Goal: Transaction & Acquisition: Purchase product/service

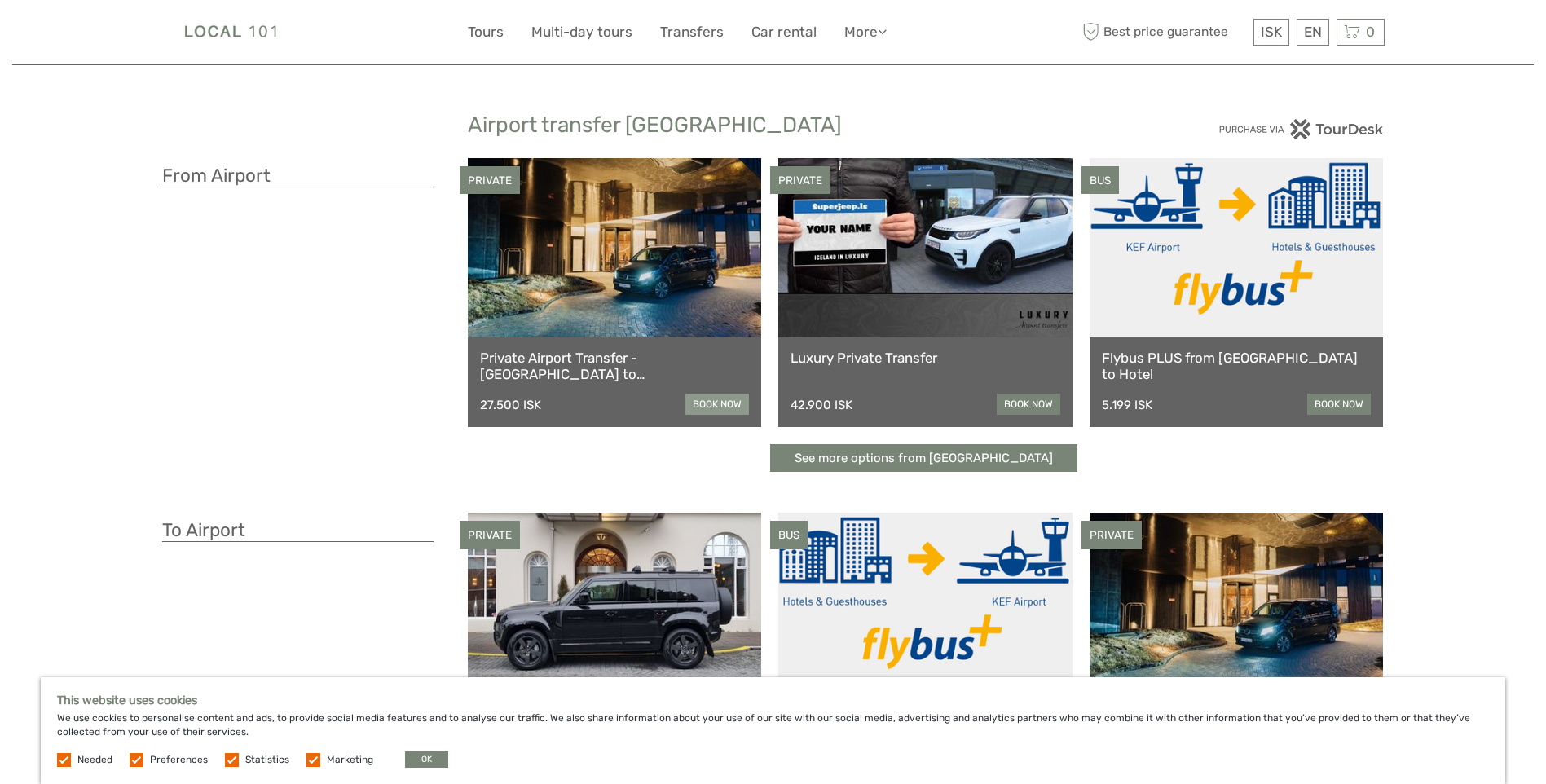
click at [720, 398] on link "book now" at bounding box center [717, 404] width 63 height 21
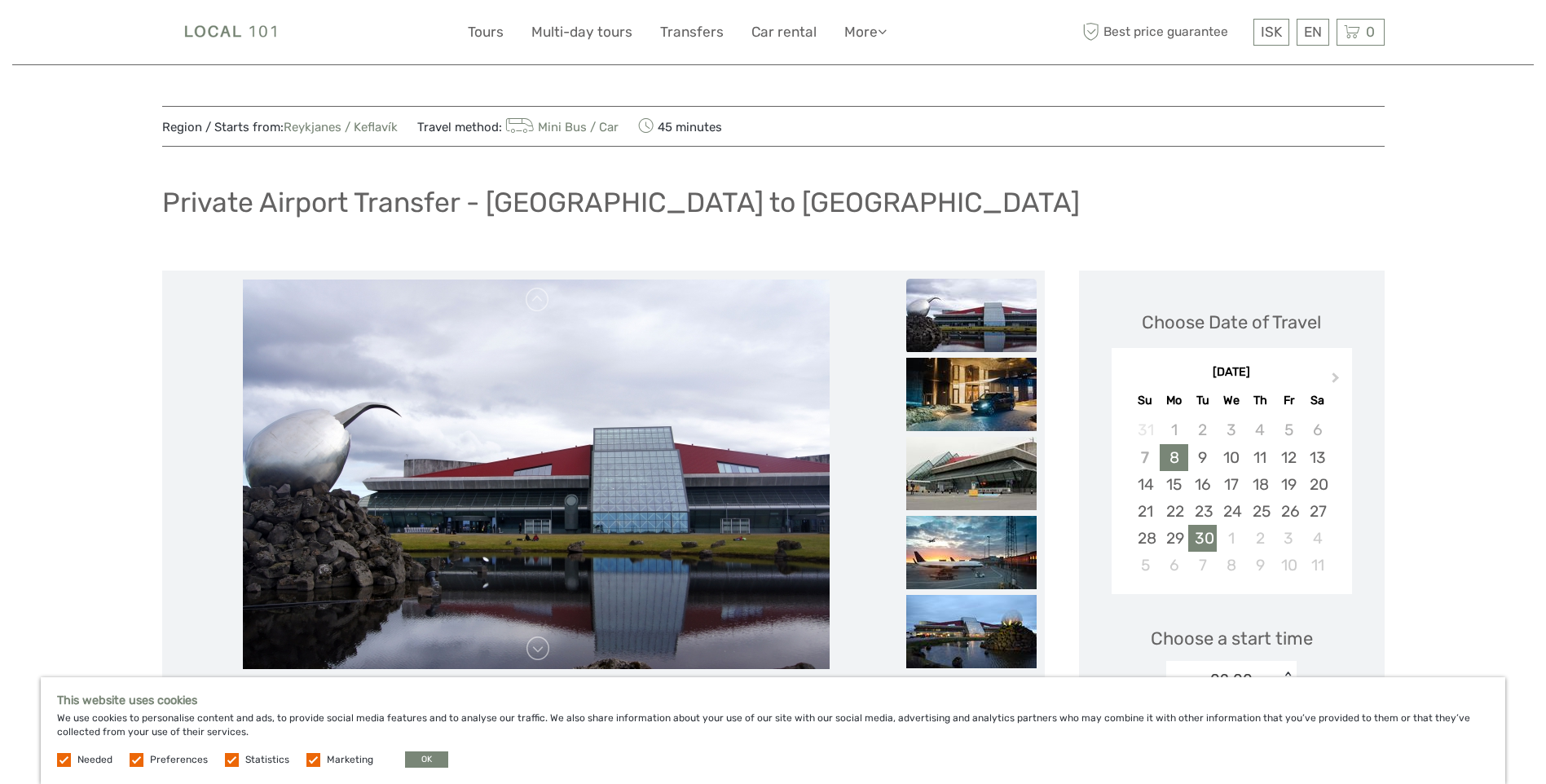
click at [1204, 528] on div "30" at bounding box center [1202, 538] width 28 height 27
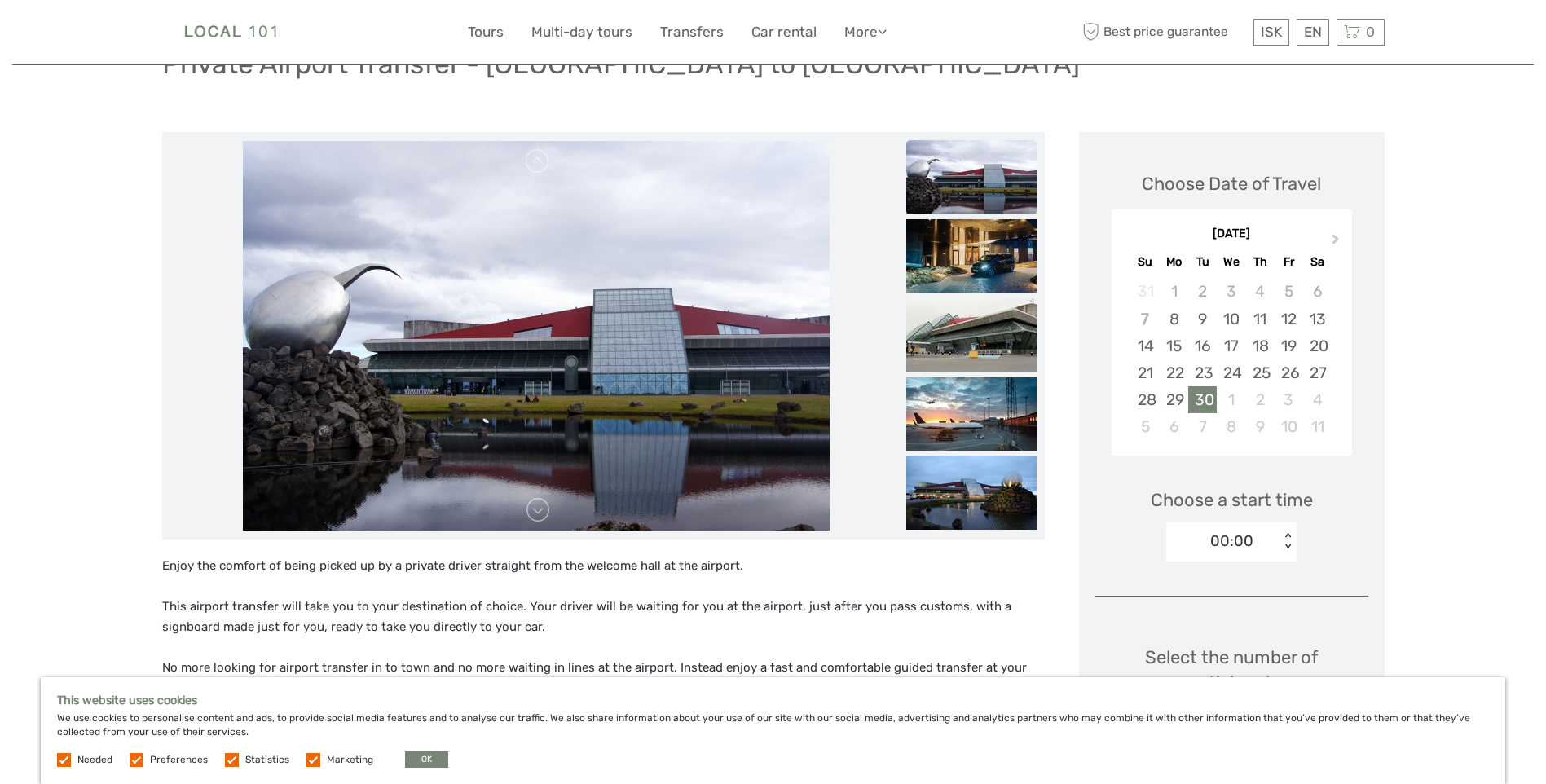
scroll to position [245, 0]
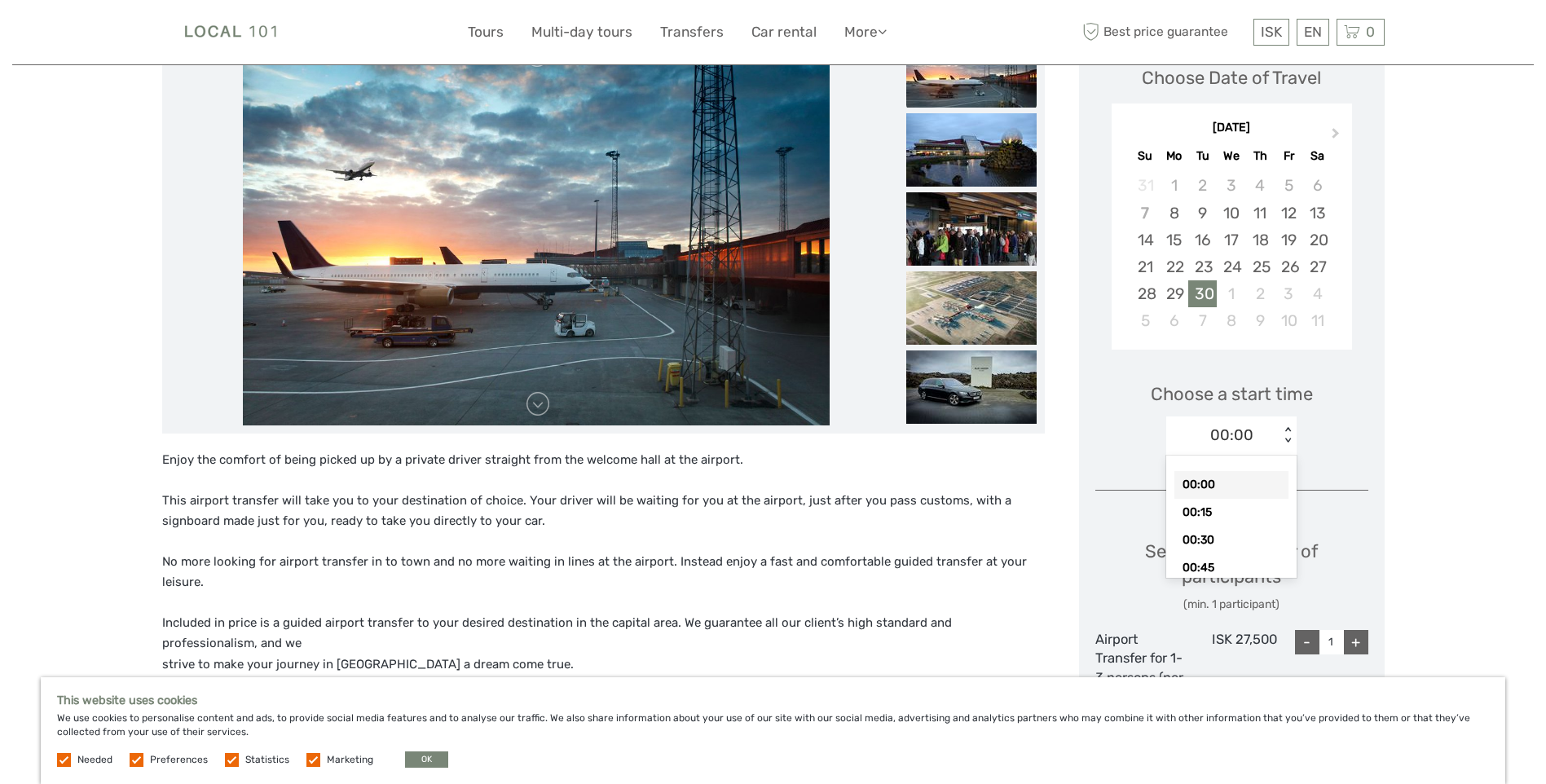
click at [1287, 427] on div "< >" at bounding box center [1288, 435] width 14 height 17
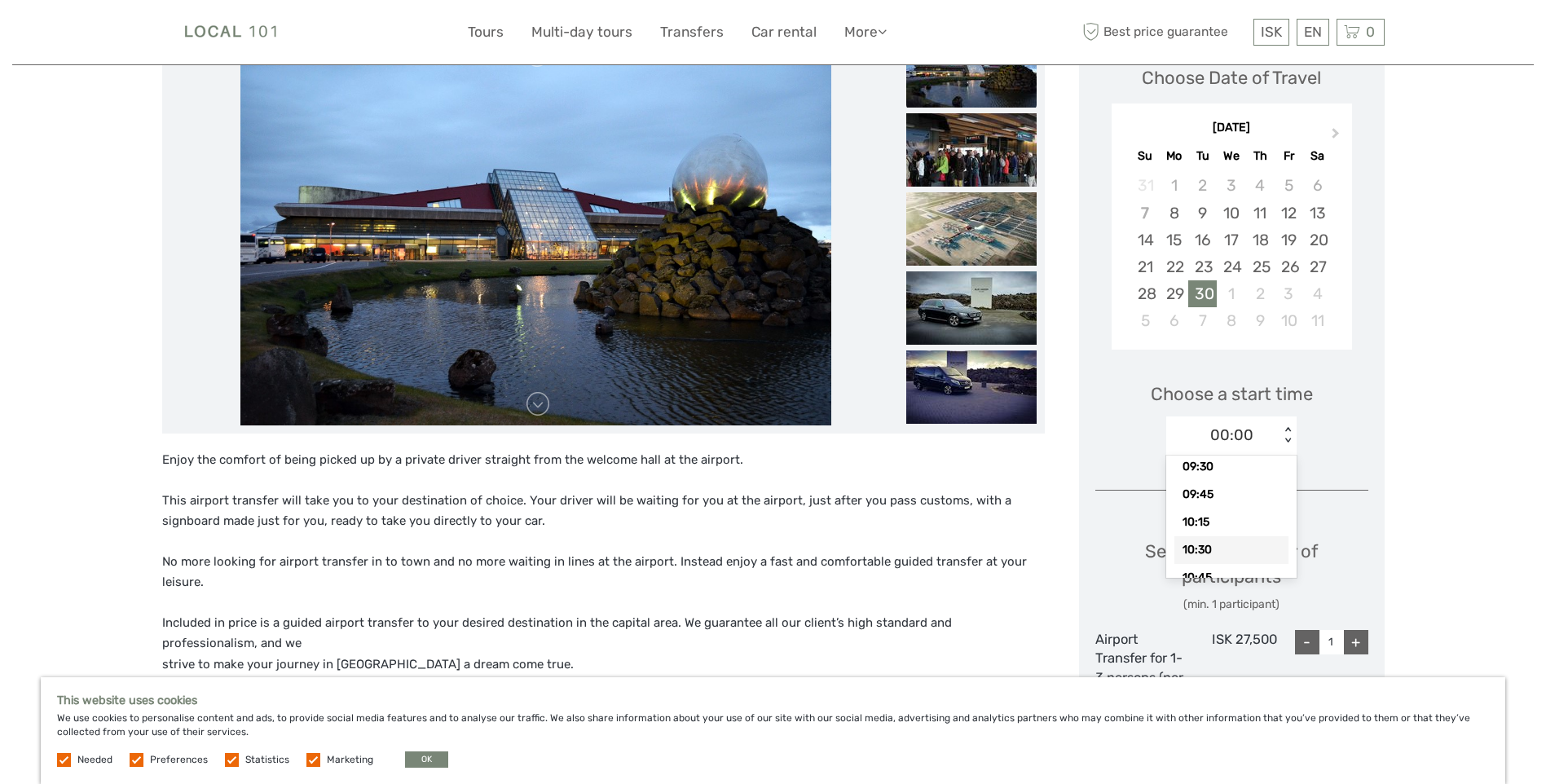
drag, startPoint x: 1203, startPoint y: 547, endPoint x: 1221, endPoint y: 534, distance: 22.2
click at [1204, 547] on div "10:30" at bounding box center [1232, 550] width 115 height 27
click at [1354, 637] on div "+" at bounding box center [1356, 642] width 25 height 25
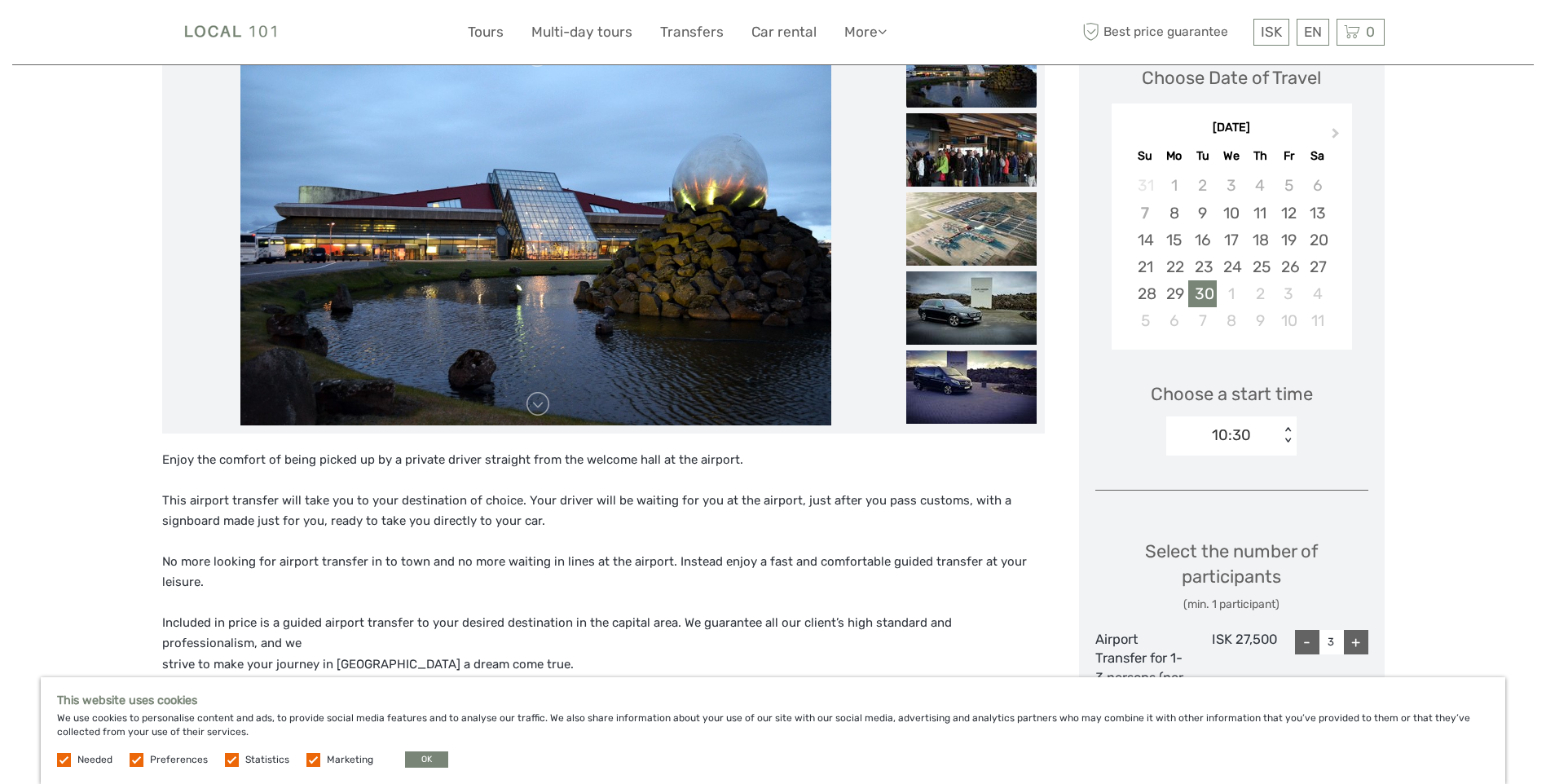
click at [1356, 645] on div "+" at bounding box center [1356, 642] width 25 height 25
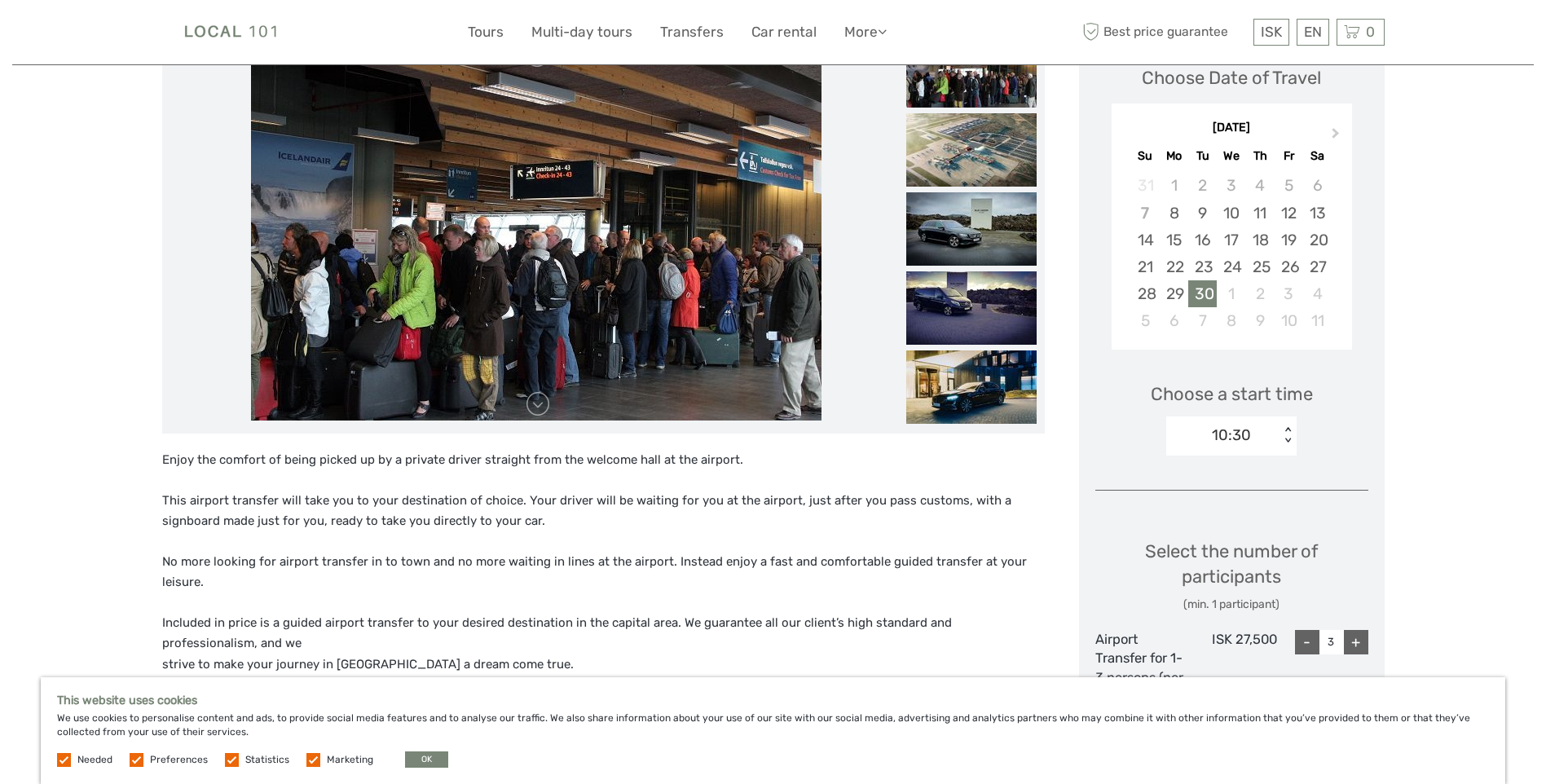
click at [1354, 641] on div "+" at bounding box center [1356, 642] width 25 height 25
click at [1354, 639] on div "+" at bounding box center [1356, 642] width 25 height 25
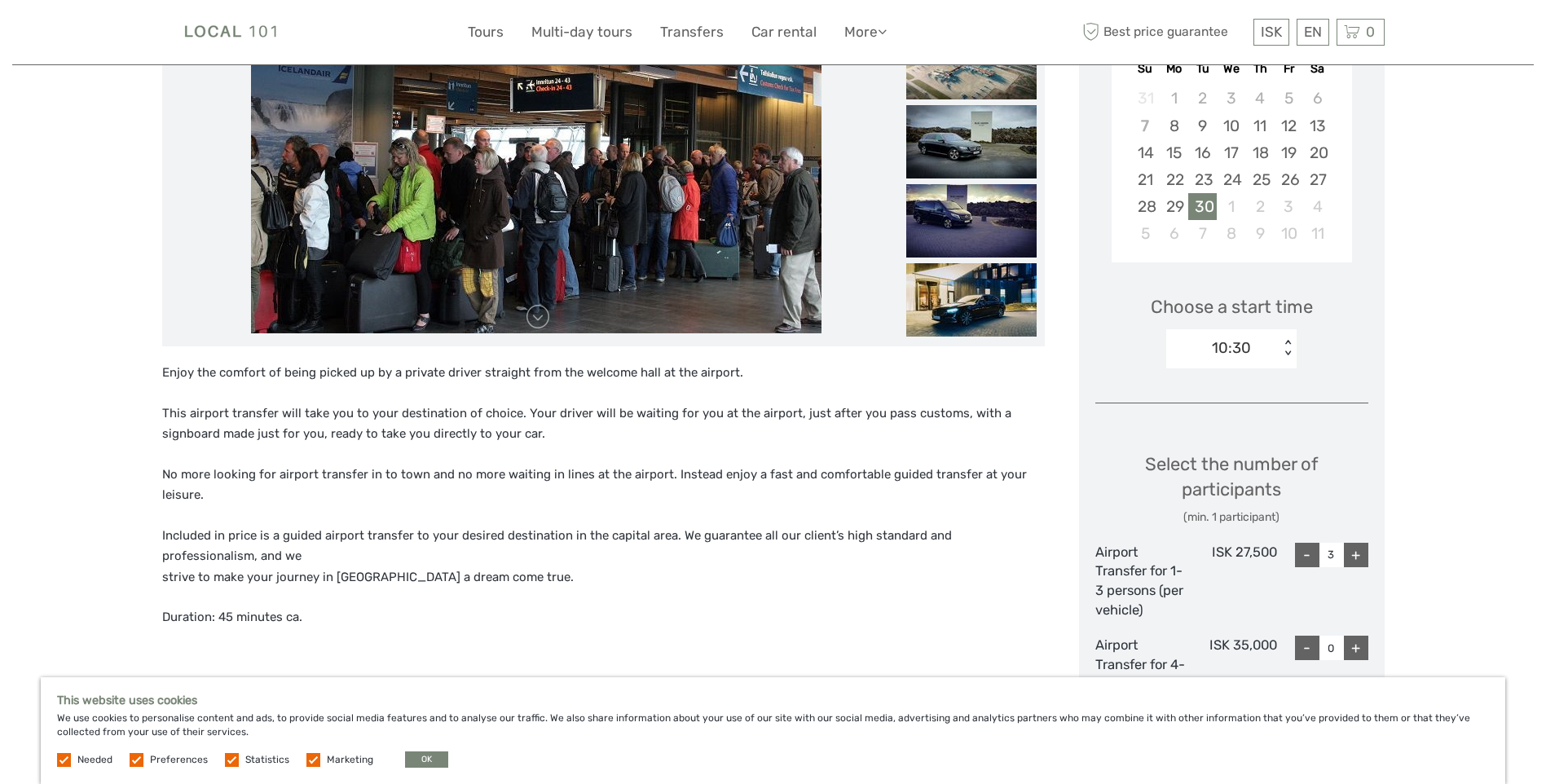
scroll to position [408, 0]
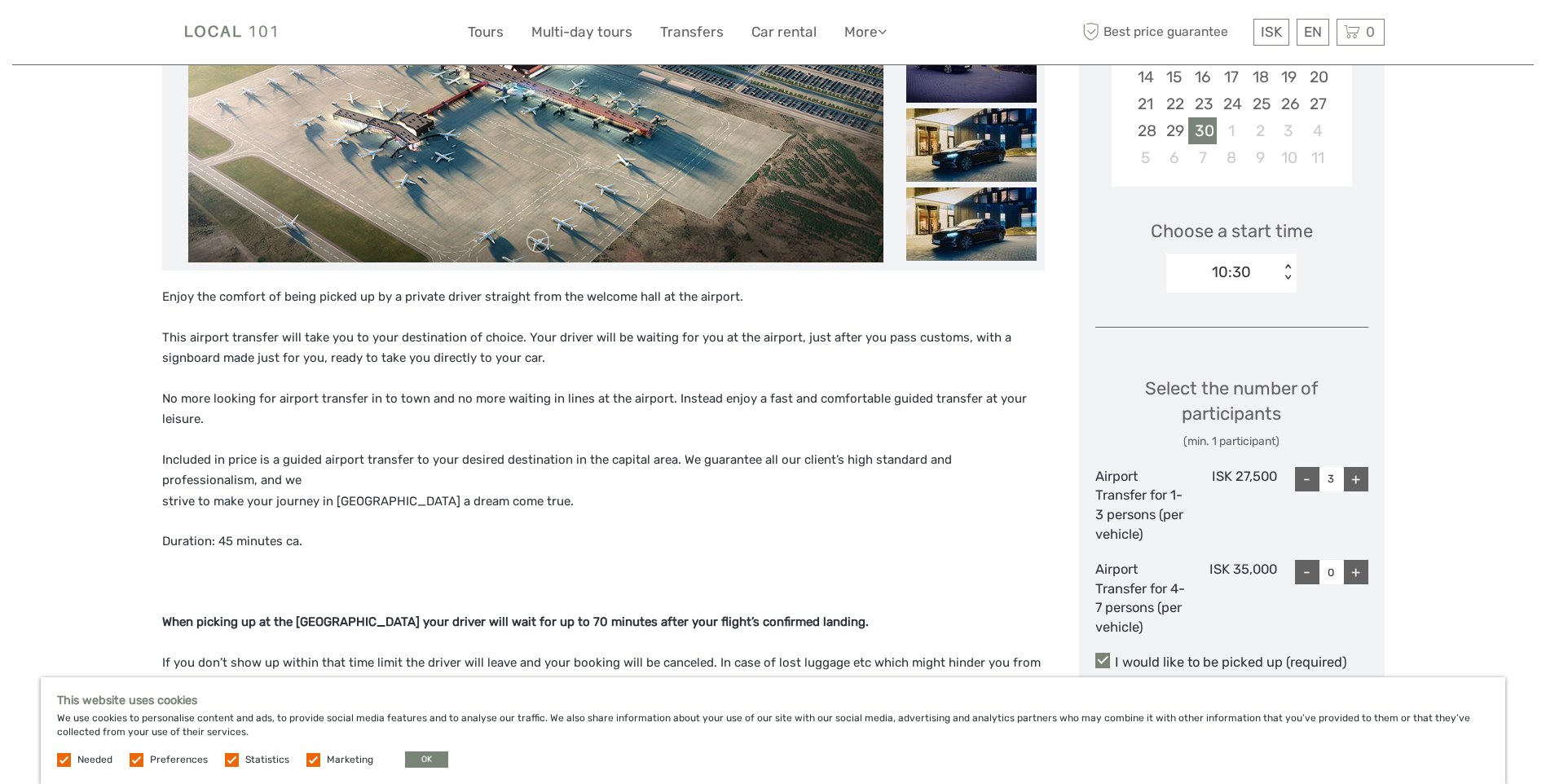
click at [1310, 476] on div "-" at bounding box center [1307, 479] width 25 height 25
type input "0"
click at [1310, 476] on div "-" at bounding box center [1307, 479] width 25 height 25
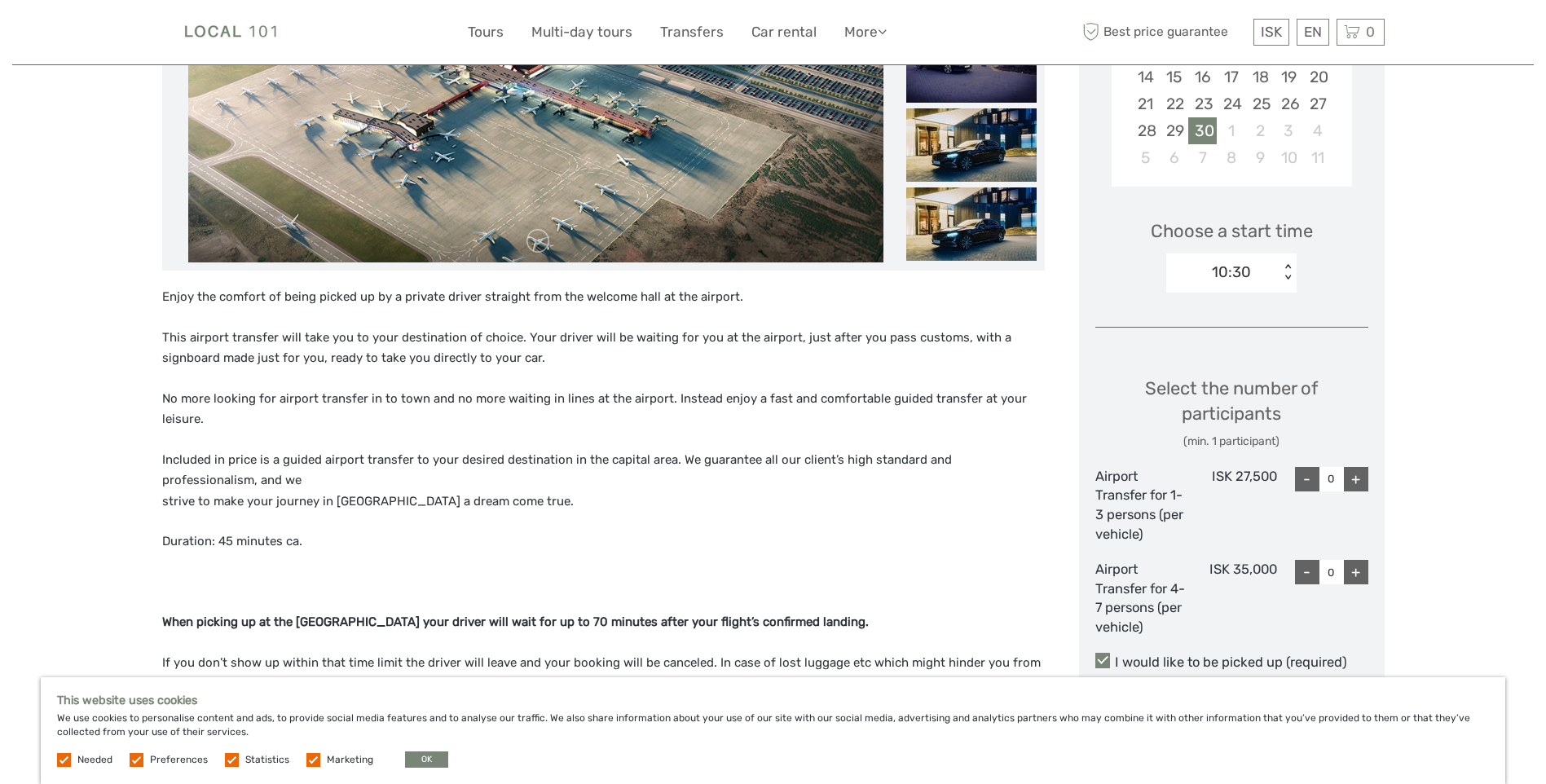
click at [1360, 572] on div "+" at bounding box center [1356, 572] width 25 height 25
click at [1313, 571] on div "-" at bounding box center [1307, 572] width 25 height 25
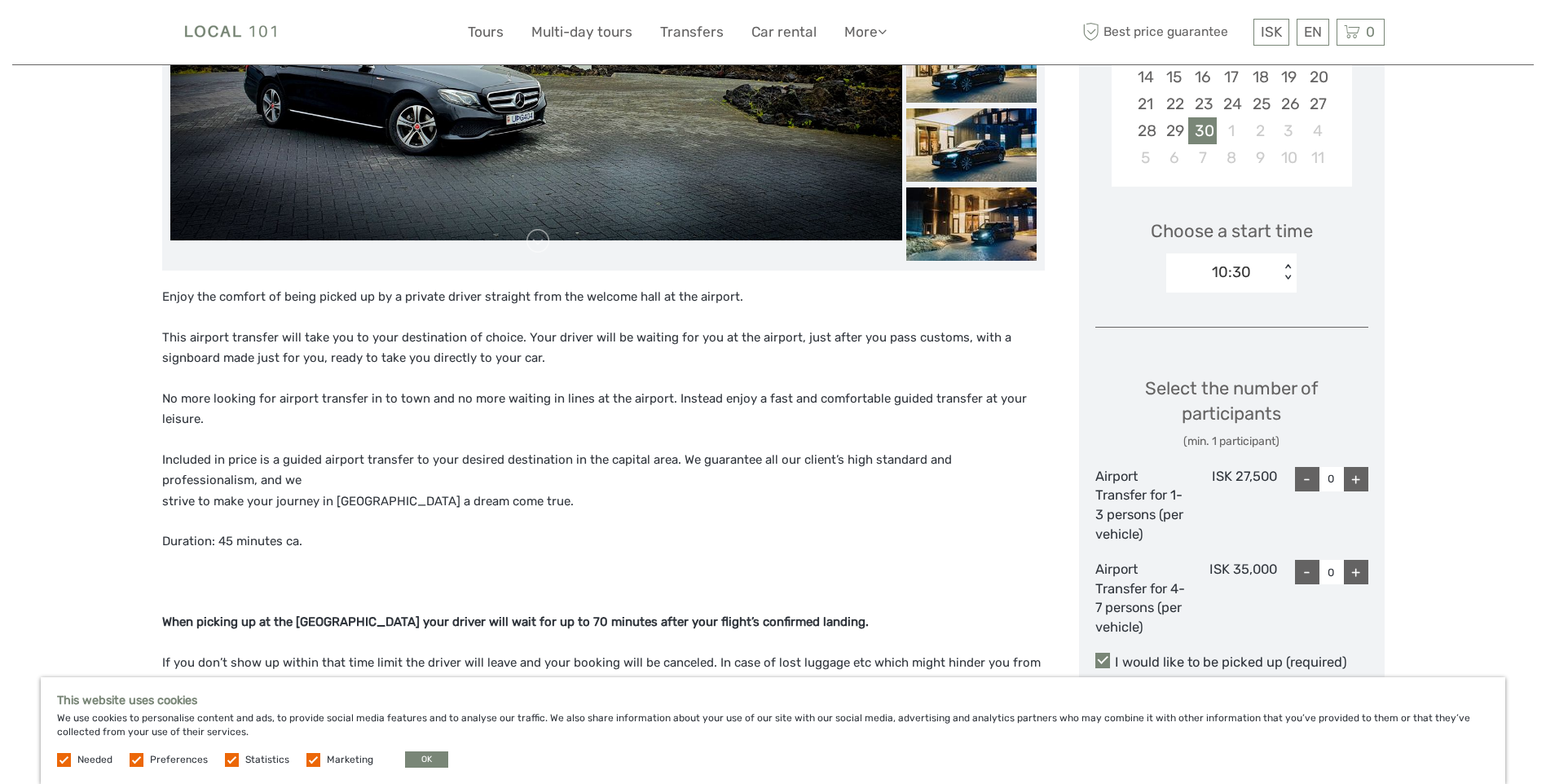
click at [1355, 569] on div "+" at bounding box center [1356, 572] width 25 height 25
type input "1"
click at [1355, 570] on div "+" at bounding box center [1356, 572] width 25 height 25
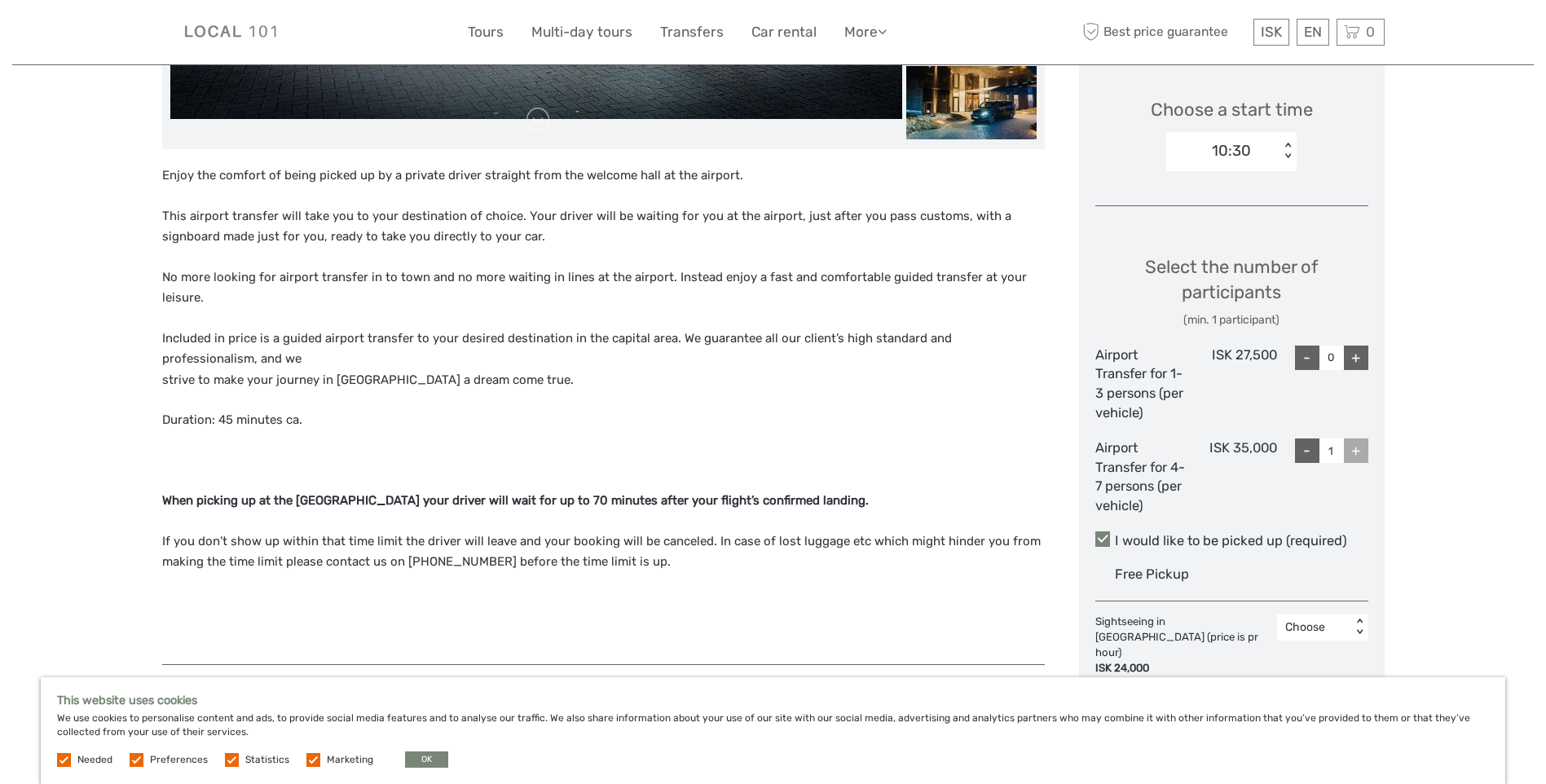
scroll to position [652, 0]
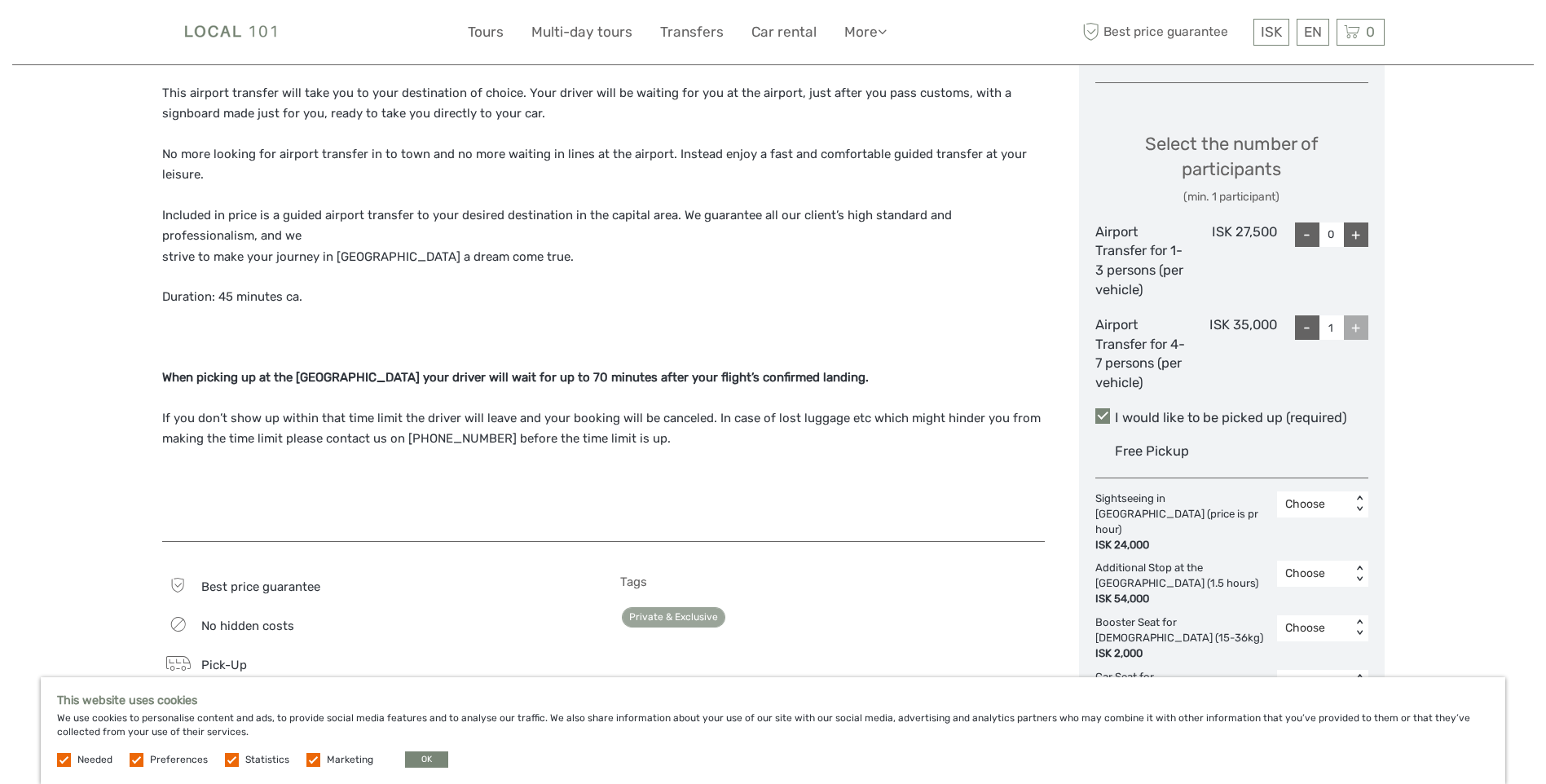
click at [1354, 237] on div "+" at bounding box center [1356, 234] width 25 height 25
type input "2"
click at [1354, 237] on div "+" at bounding box center [1356, 234] width 25 height 25
click at [1356, 235] on div "+" at bounding box center [1356, 234] width 25 height 25
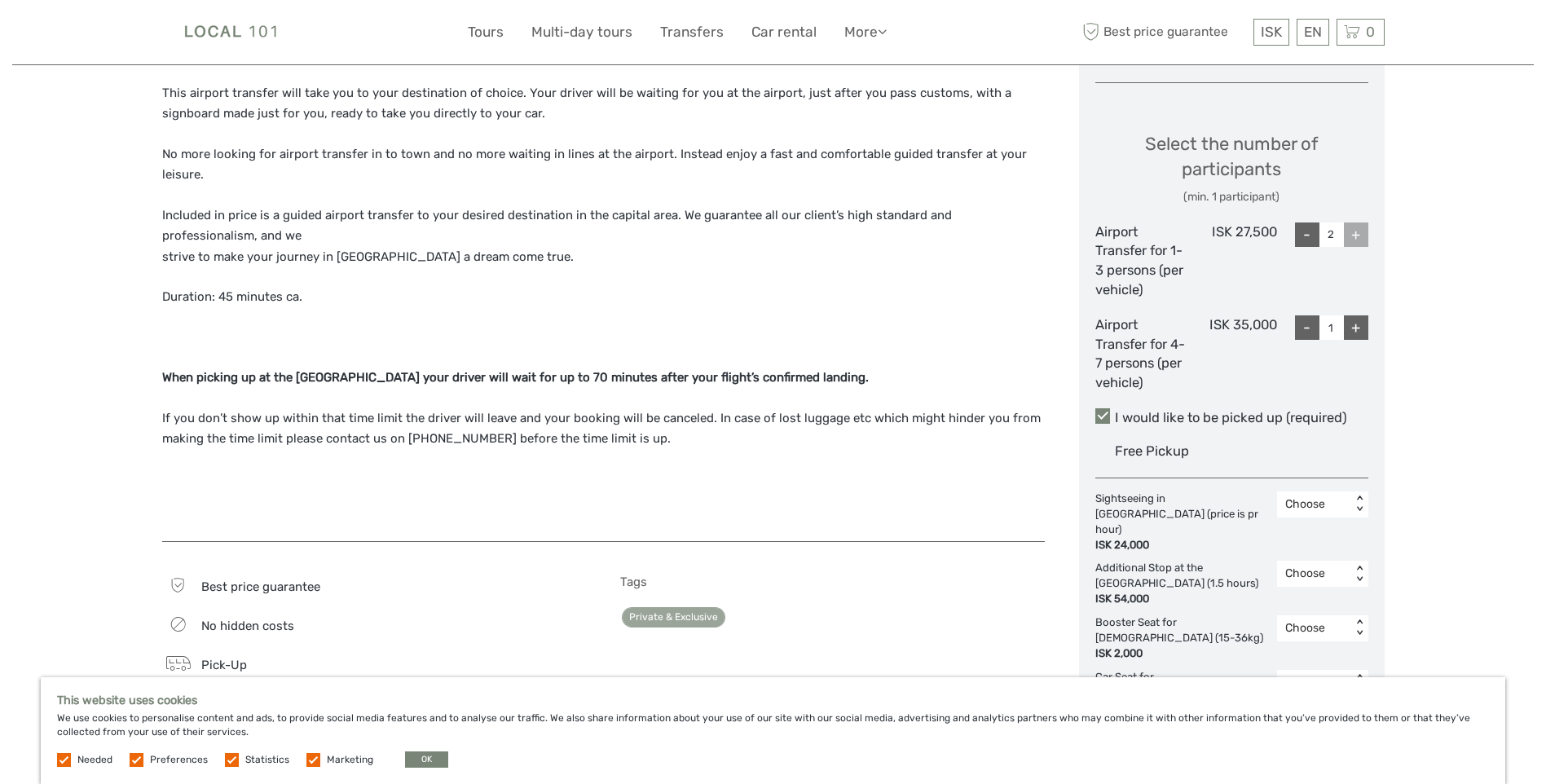
click at [1302, 327] on div "-" at bounding box center [1307, 327] width 25 height 25
type input "0"
click at [1361, 233] on div "+" at bounding box center [1356, 234] width 25 height 25
type input "3"
click at [1361, 233] on div "+" at bounding box center [1356, 234] width 25 height 25
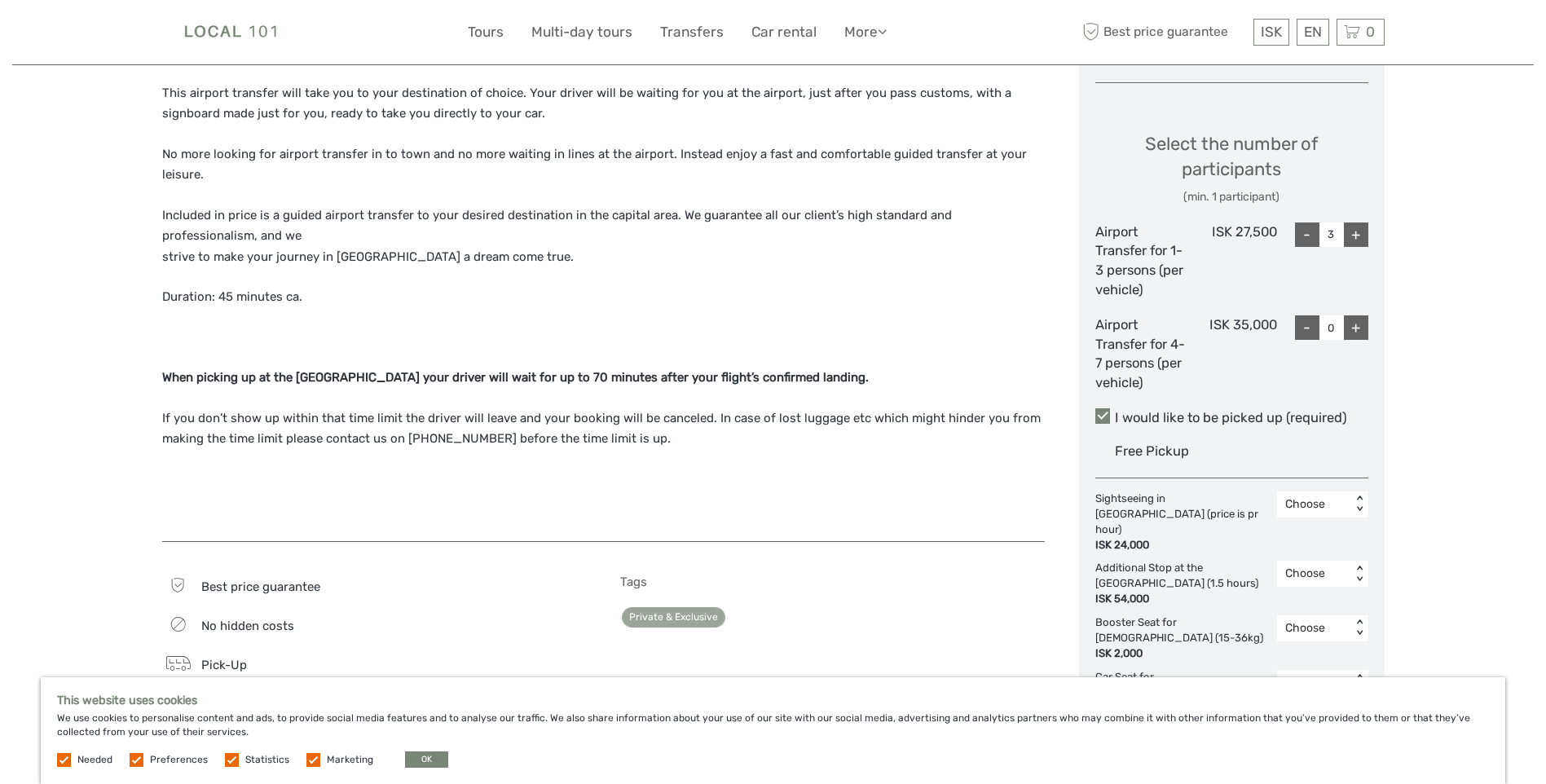
click at [1365, 329] on div "+" at bounding box center [1356, 327] width 25 height 25
type input "1"
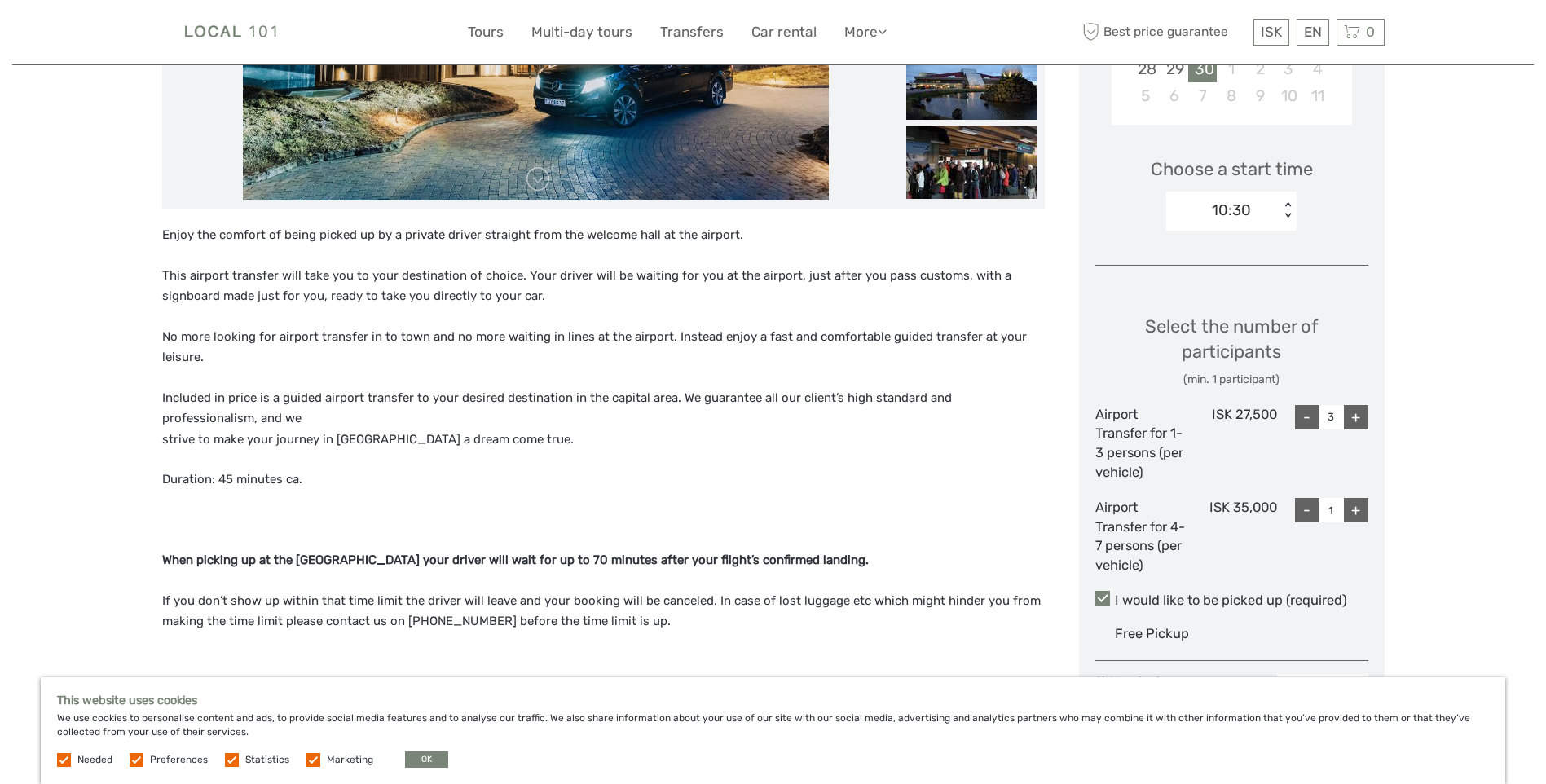
scroll to position [489, 0]
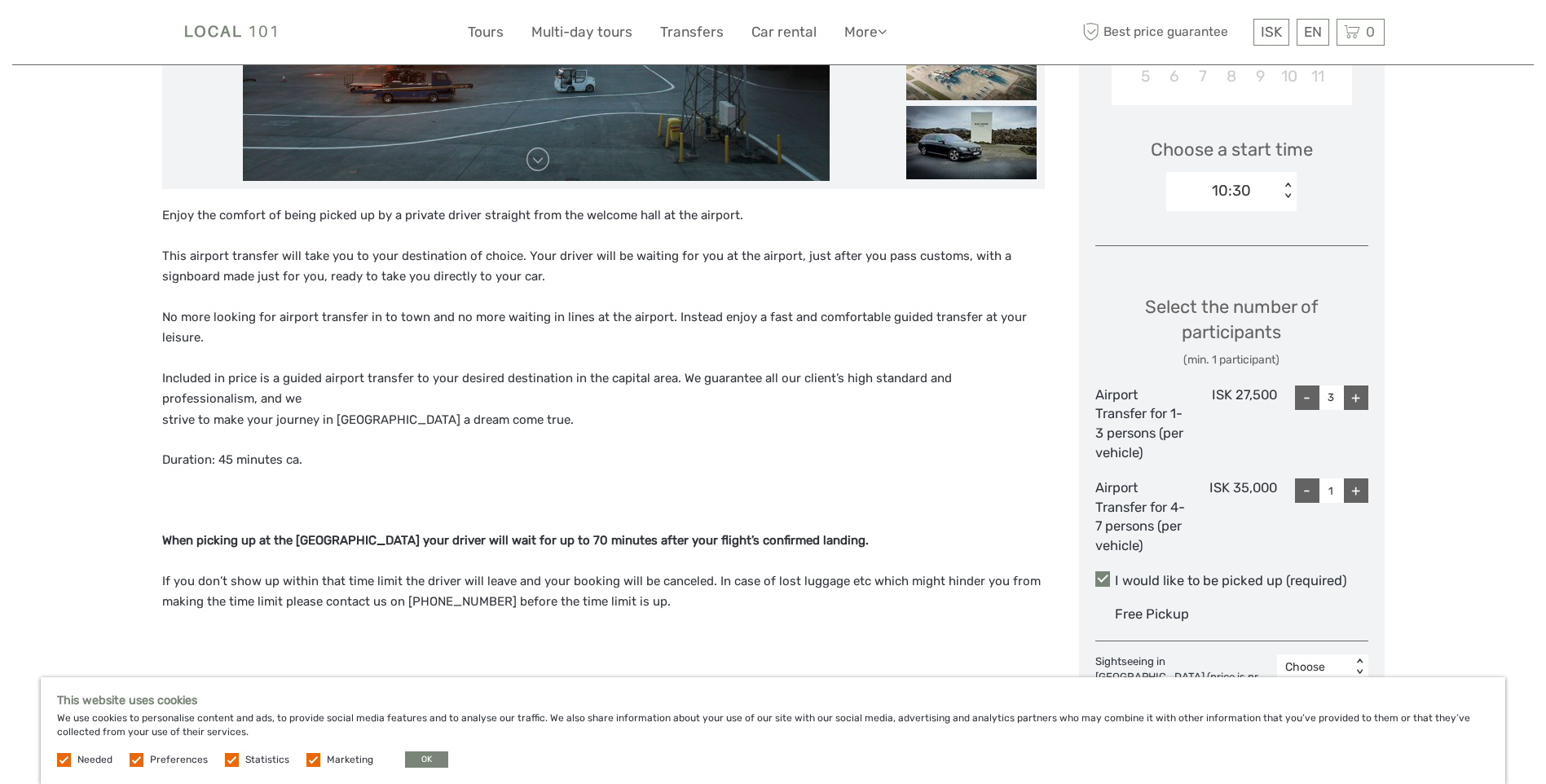
click at [311, 758] on label at bounding box center [312, 759] width 14 height 14
click at [0, 0] on input "checkbox" at bounding box center [0, 0] width 0 height 0
click at [228, 756] on label at bounding box center [232, 759] width 14 height 14
click at [0, 0] on input "checkbox" at bounding box center [0, 0] width 0 height 0
click at [126, 756] on div "Needed Preferences Statistics Marketing OK" at bounding box center [254, 759] width 395 height 16
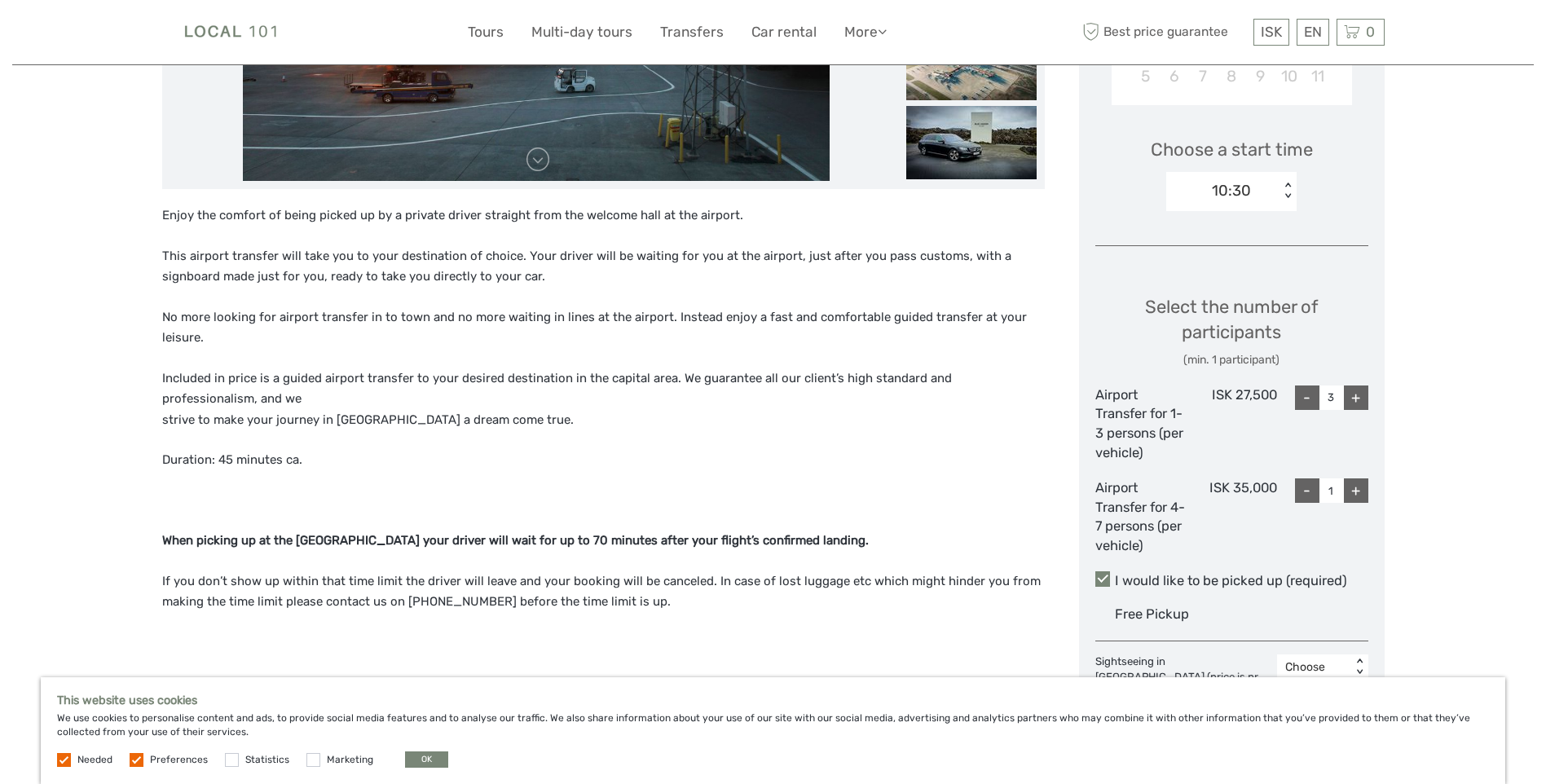
click at [137, 763] on label at bounding box center [136, 759] width 14 height 14
click at [0, 0] on input "checkbox" at bounding box center [0, 0] width 0 height 0
click at [417, 759] on button "OK" at bounding box center [426, 759] width 43 height 16
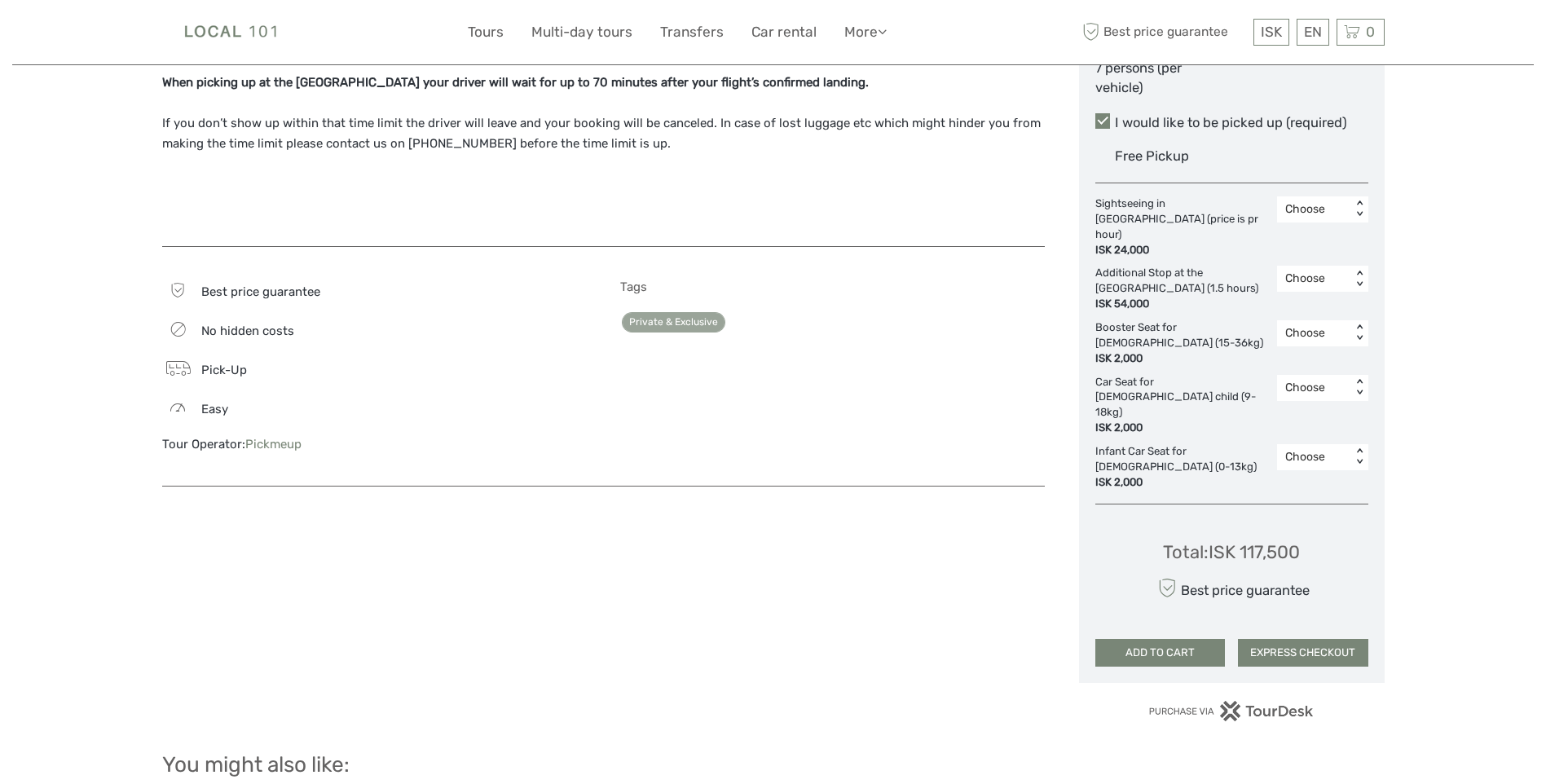
scroll to position [977, 0]
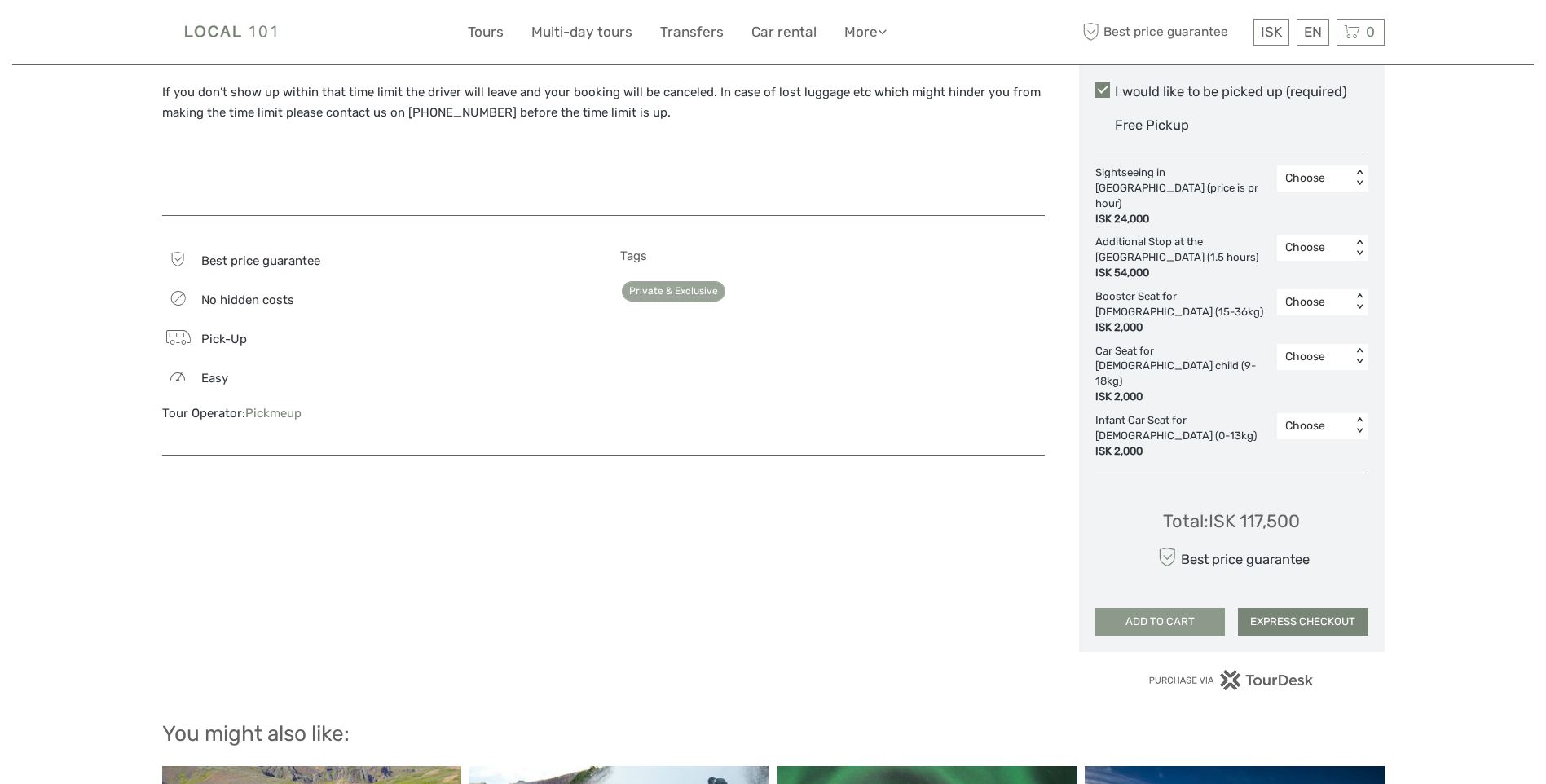
click at [1193, 608] on button "ADD TO CART" at bounding box center [1160, 622] width 130 height 27
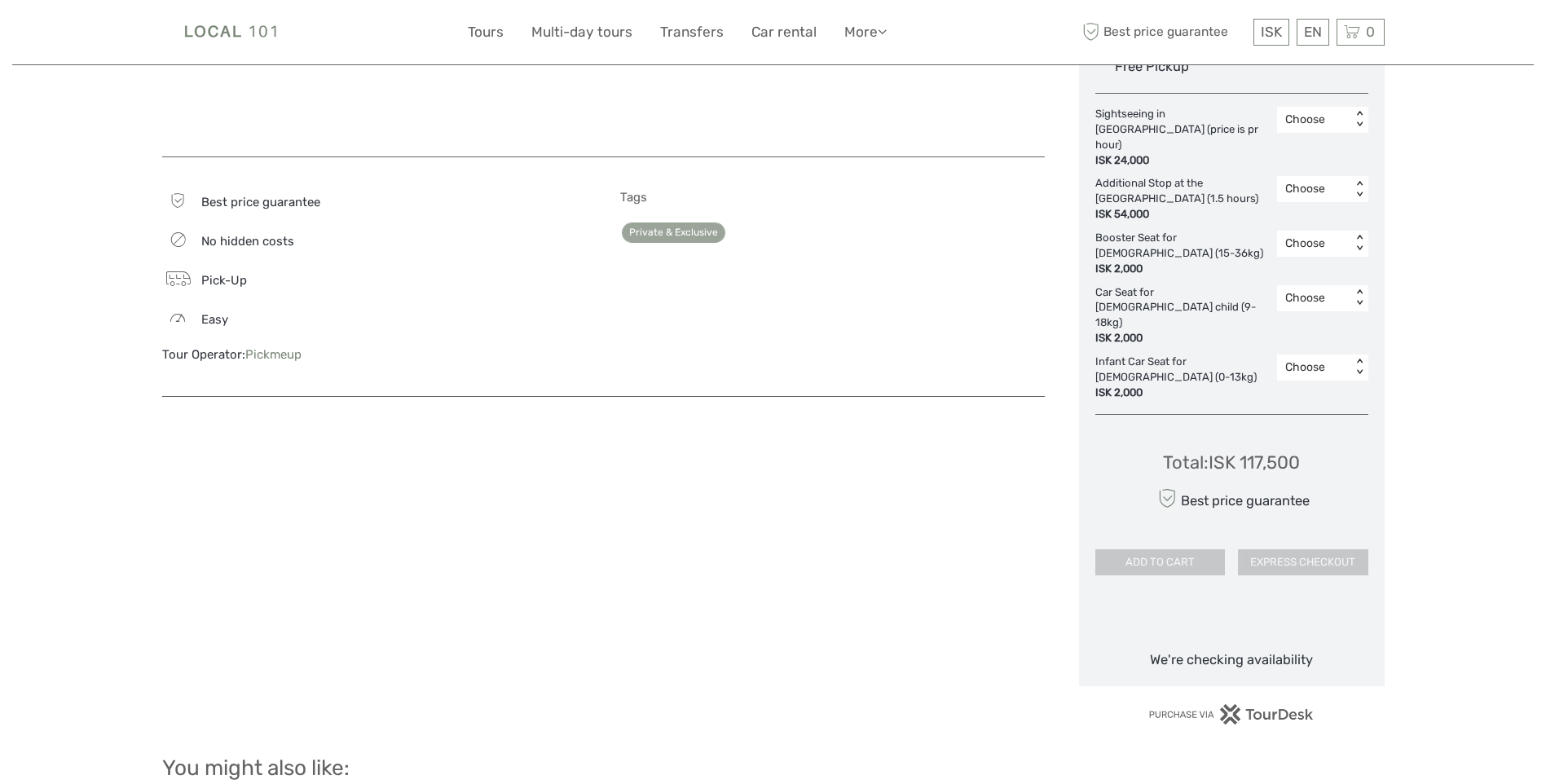
scroll to position [1222, 0]
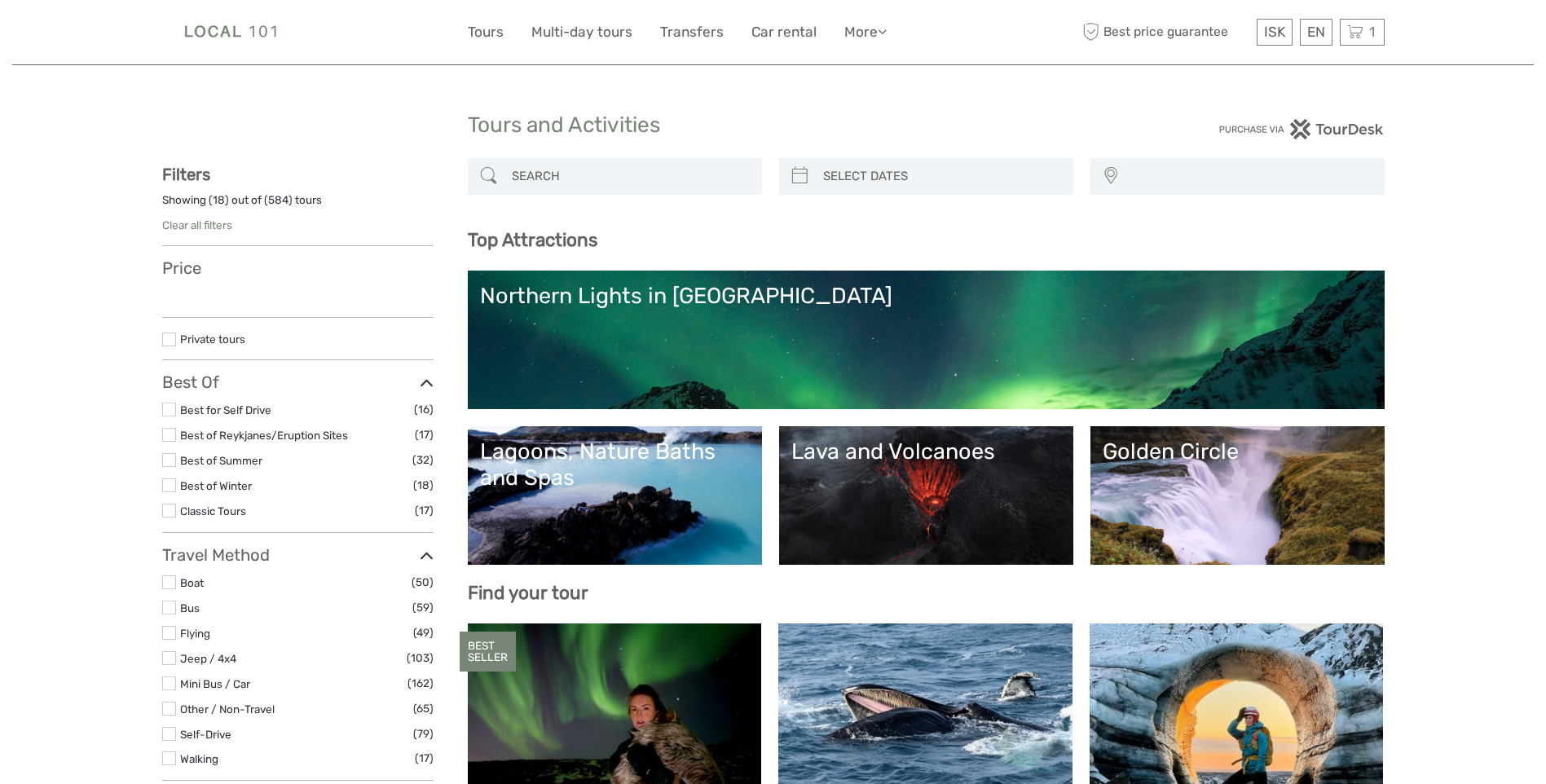
select select
